Goal: Find specific page/section: Find specific page/section

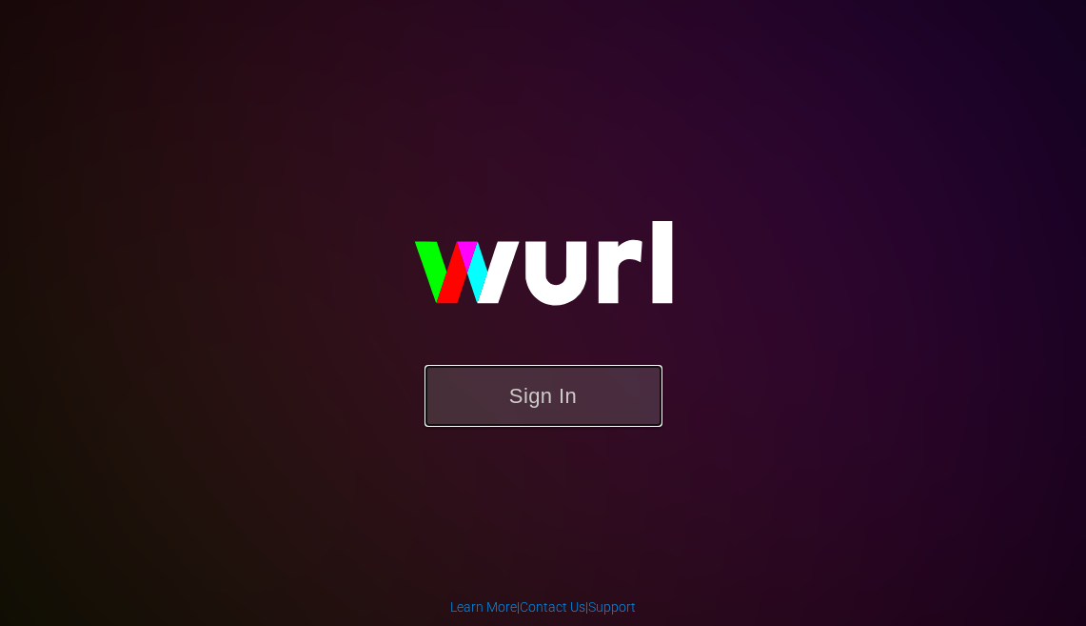
click at [537, 403] on button "Sign In" at bounding box center [544, 396] width 238 height 62
click at [523, 392] on button "Sign In" at bounding box center [544, 396] width 238 height 62
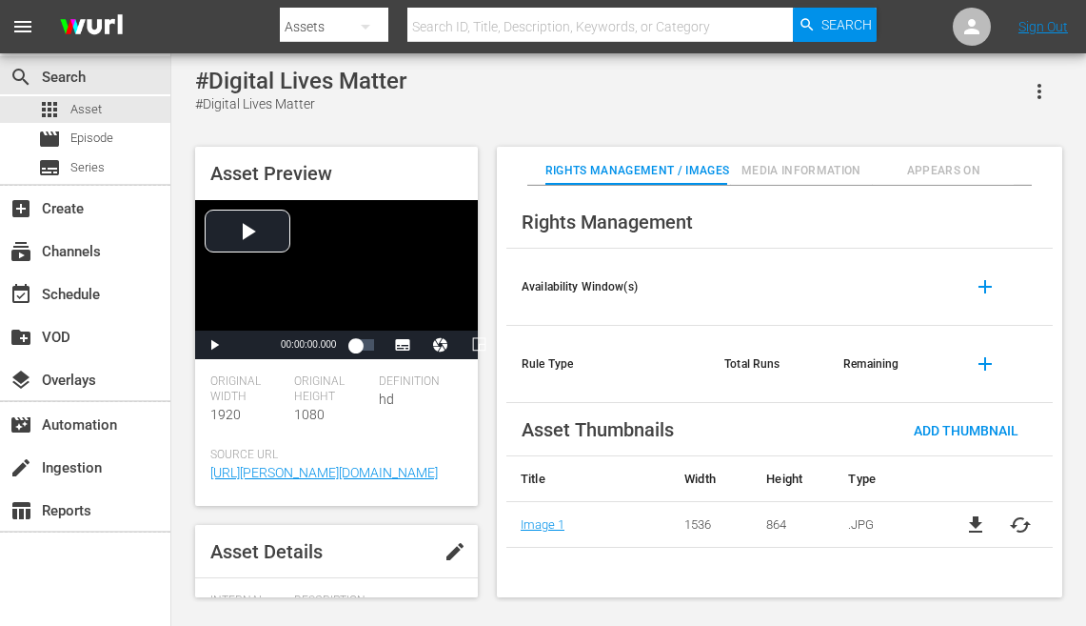
click at [480, 30] on input "text" at bounding box center [601, 27] width 387 height 46
type input "Just for Laughs All Access"
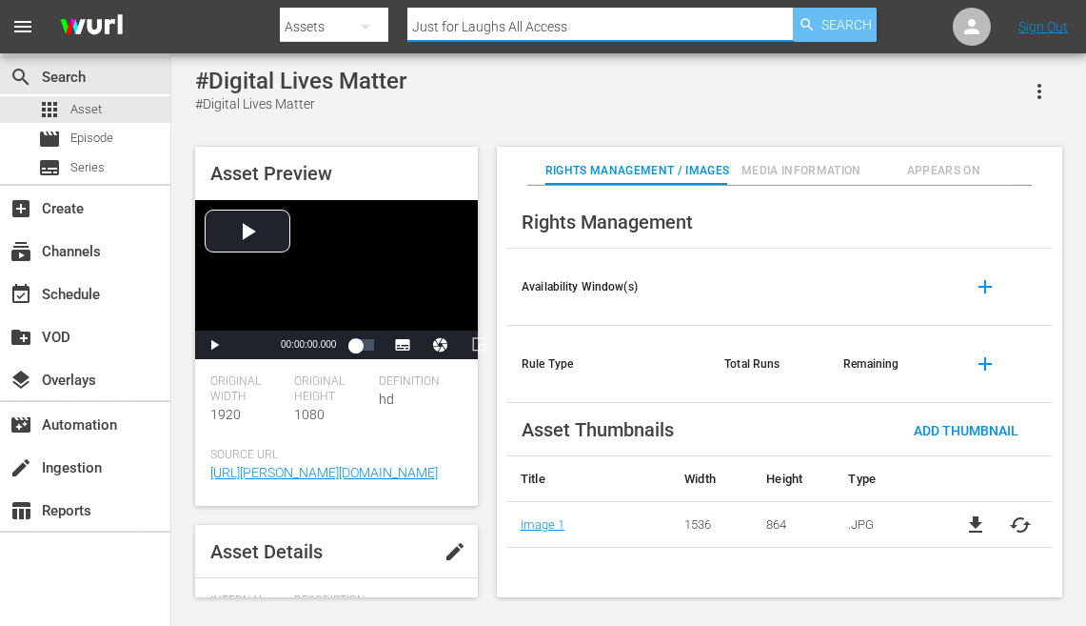
click at [829, 26] on span "Search" at bounding box center [847, 25] width 50 height 34
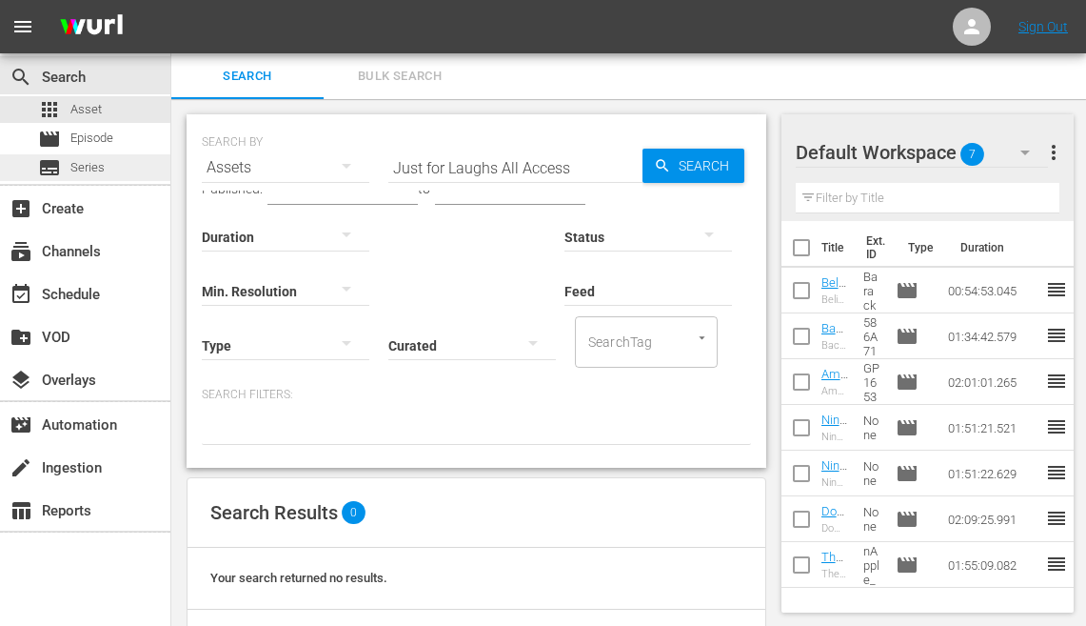
click at [87, 173] on span "Series" at bounding box center [87, 167] width 34 height 19
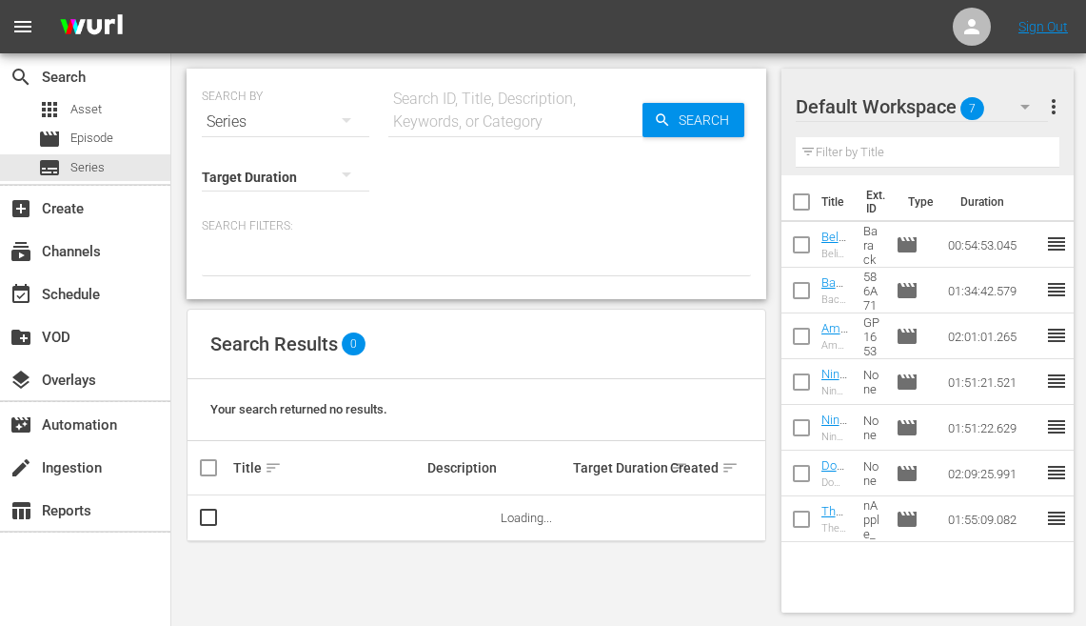
click at [428, 115] on input "text" at bounding box center [515, 122] width 254 height 46
paste input "Hi [PERSON_NAME], Looks like [PERSON_NAME] system might be acting up — this was…"
type input "Hi [PERSON_NAME], Looks like [PERSON_NAME] system might be acting up — this was…"
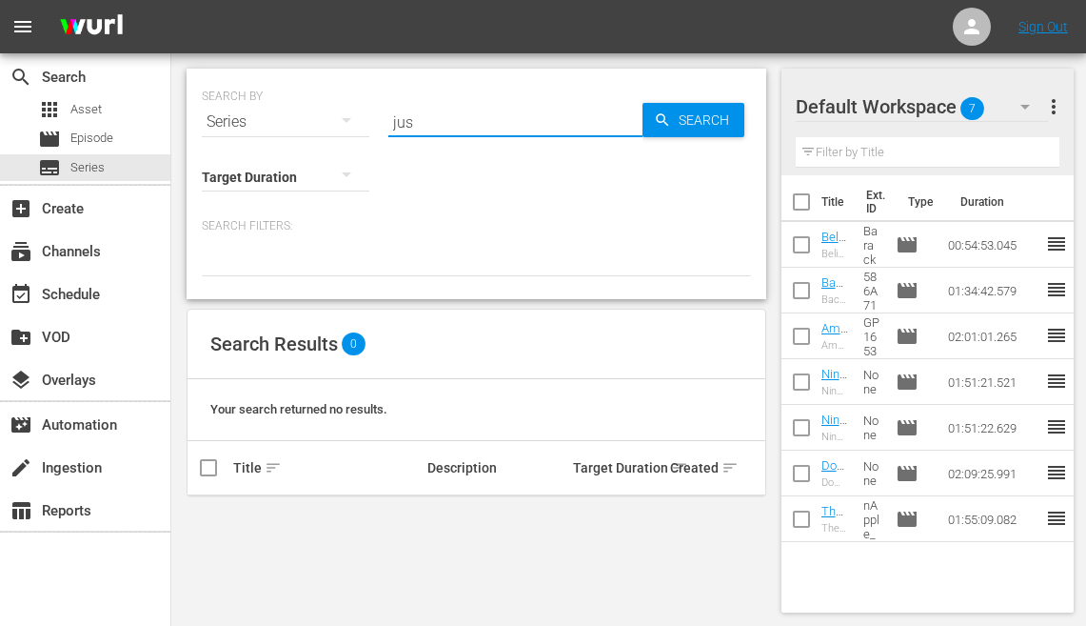
type input "Just for Laughs All Access"
click at [672, 143] on div "SEARCH BY Search By Series Search ID, Title, Description, Keywords, or Category…" at bounding box center [476, 110] width 549 height 69
click at [672, 138] on div "SEARCH BY Search By Series Search ID, Title, Description, Keywords, or Category…" at bounding box center [476, 110] width 549 height 69
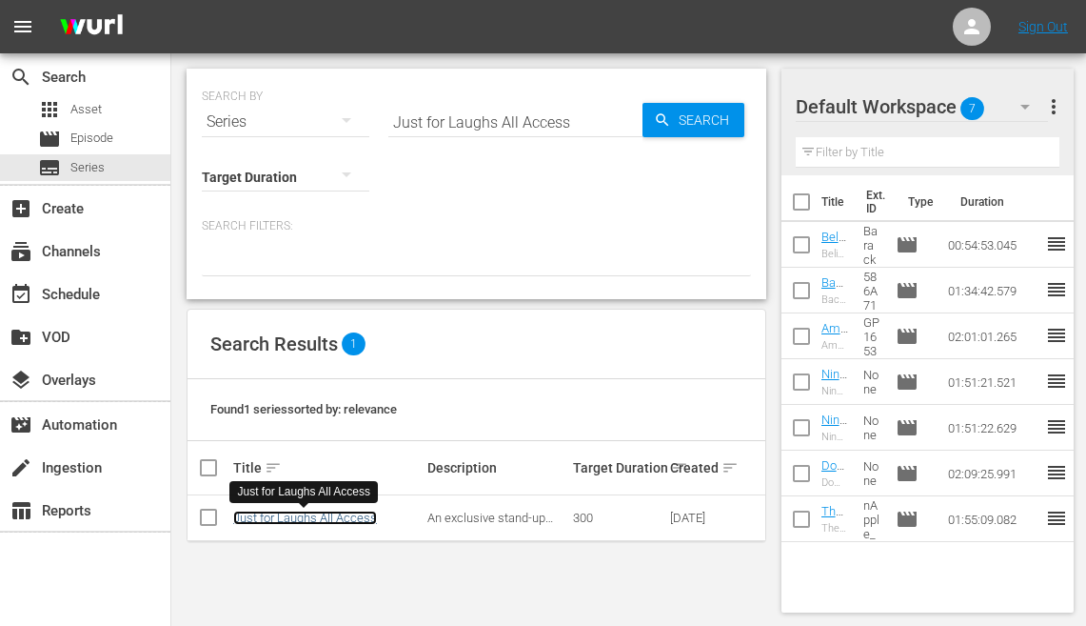
click at [318, 517] on link "Just for Laughs All Access" at bounding box center [305, 517] width 144 height 14
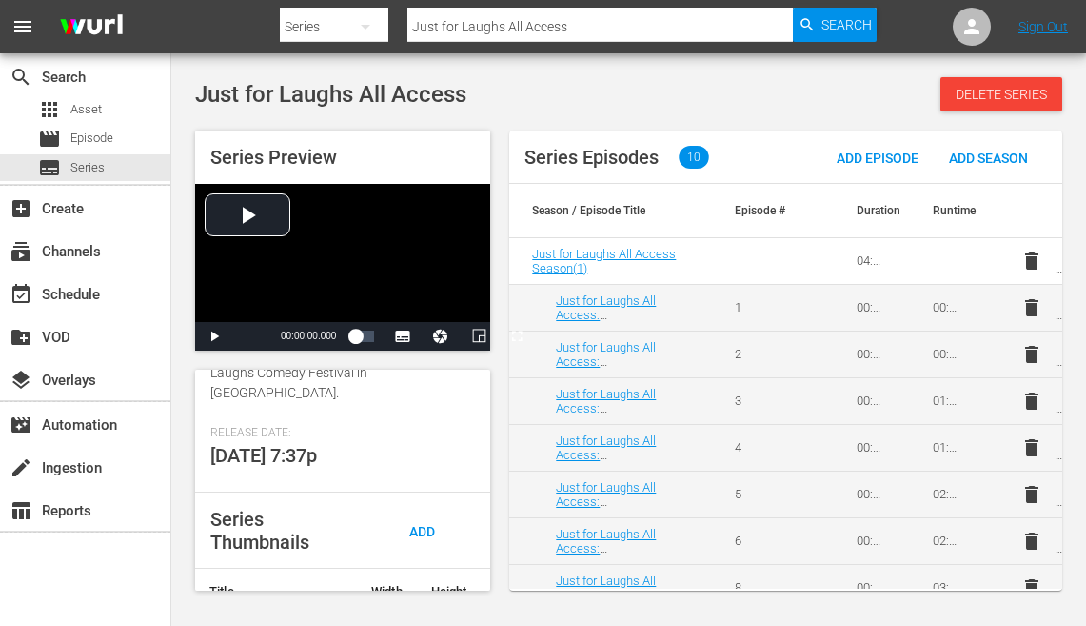
scroll to position [589, 0]
